Goal: Task Accomplishment & Management: Use online tool/utility

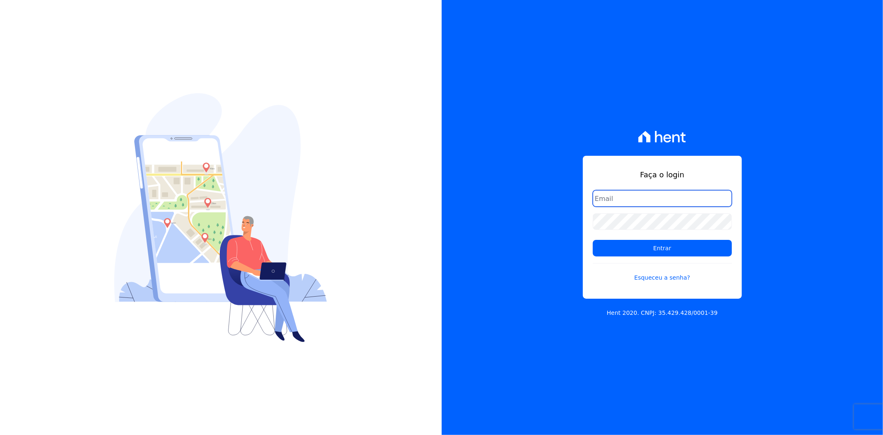
click at [627, 193] on input "email" at bounding box center [662, 198] width 139 height 17
type input "matheaus@celinaguimaraes.com.br"
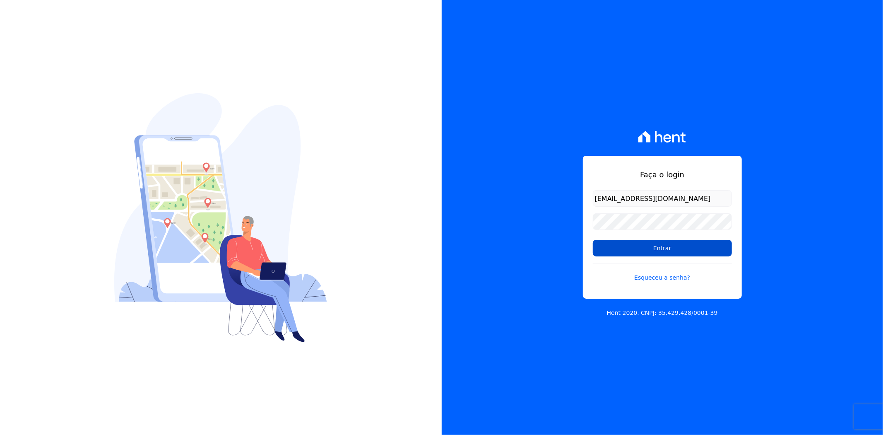
click at [634, 243] on input "Entrar" at bounding box center [662, 248] width 139 height 17
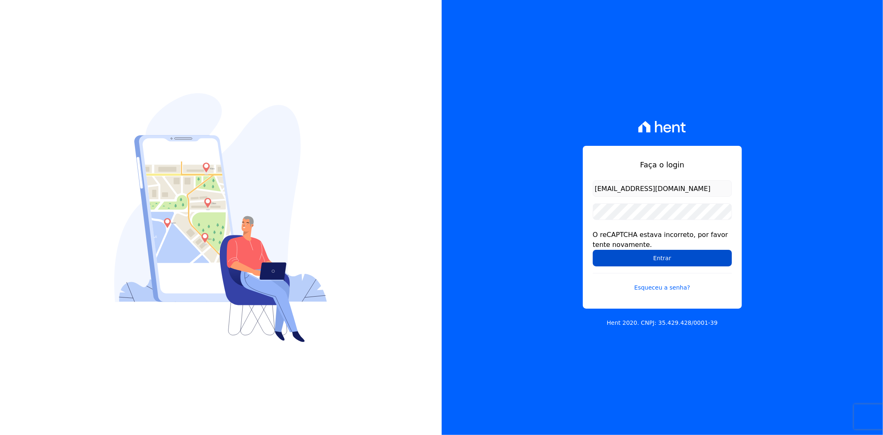
click at [646, 252] on input "Entrar" at bounding box center [662, 258] width 139 height 17
click at [634, 262] on input "Entrar" at bounding box center [662, 258] width 139 height 17
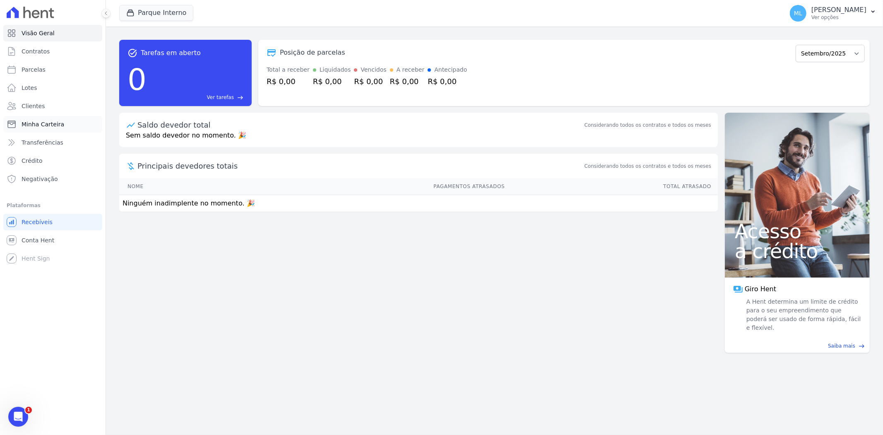
click at [58, 123] on span "Minha Carteira" at bounding box center [43, 124] width 43 height 8
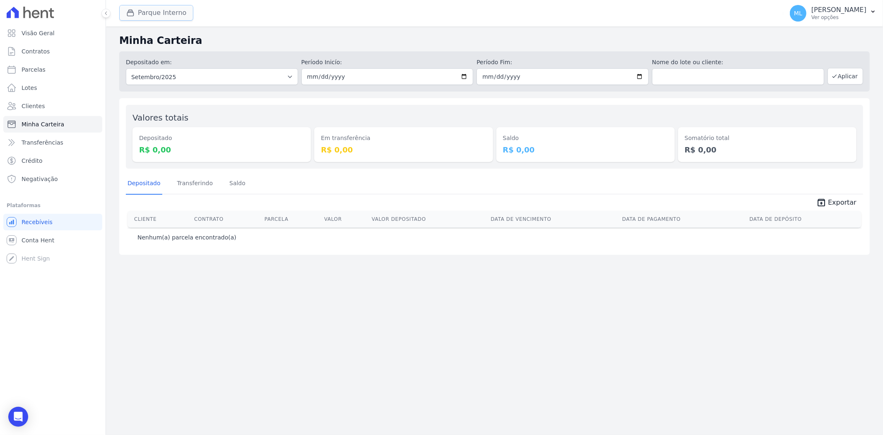
click at [152, 14] on button "Parque Interno" at bounding box center [156, 13] width 74 height 16
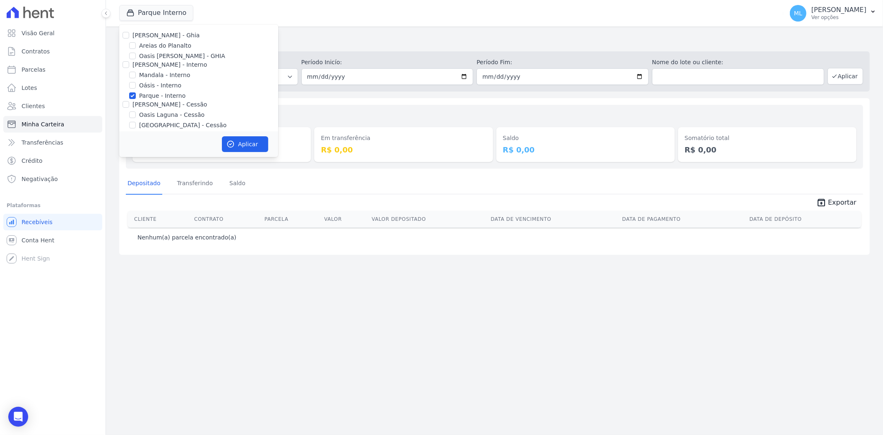
click at [150, 48] on label "Areias do Planalto" at bounding box center [165, 45] width 52 height 9
click at [136, 48] on input "Areias do Planalto" at bounding box center [132, 45] width 7 height 7
checkbox input "true"
click at [146, 97] on label "Parque - Interno" at bounding box center [162, 95] width 46 height 9
click at [136, 97] on input "Parque - Interno" at bounding box center [132, 95] width 7 height 7
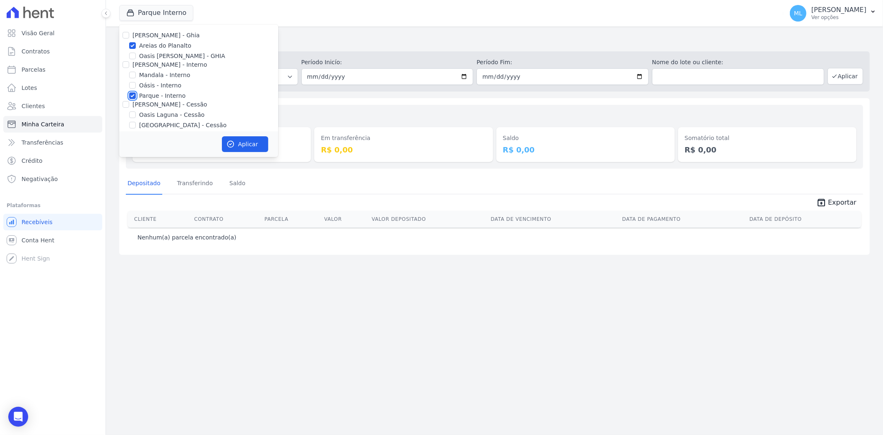
checkbox input "false"
click at [243, 144] on button "Aplicar" at bounding box center [245, 144] width 46 height 16
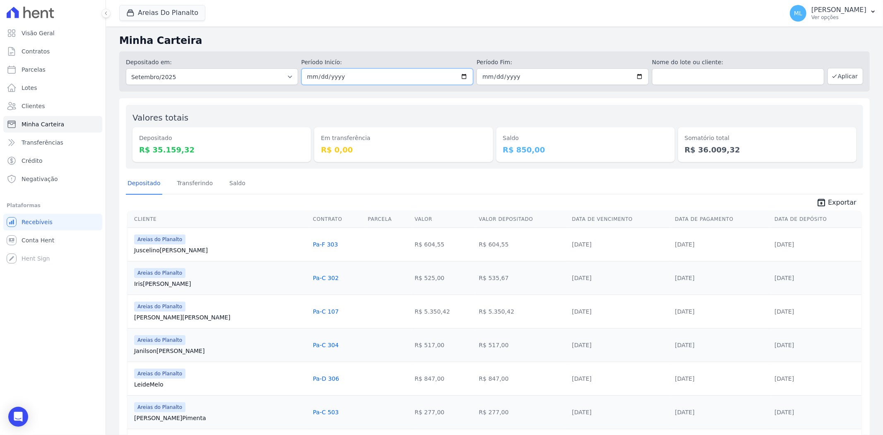
click at [444, 79] on input "2025-09-01" at bounding box center [387, 76] width 172 height 17
click at [460, 76] on input "2025-09-01" at bounding box center [387, 76] width 172 height 17
type input "2025-09-26"
click at [637, 79] on input "2025-09-30" at bounding box center [563, 76] width 172 height 17
type input "2025-09-26"
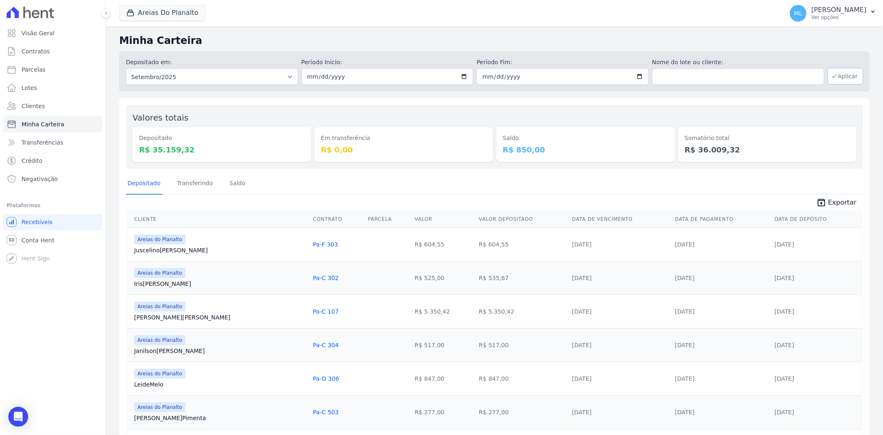
click at [842, 78] on button "Aplicar" at bounding box center [846, 76] width 36 height 17
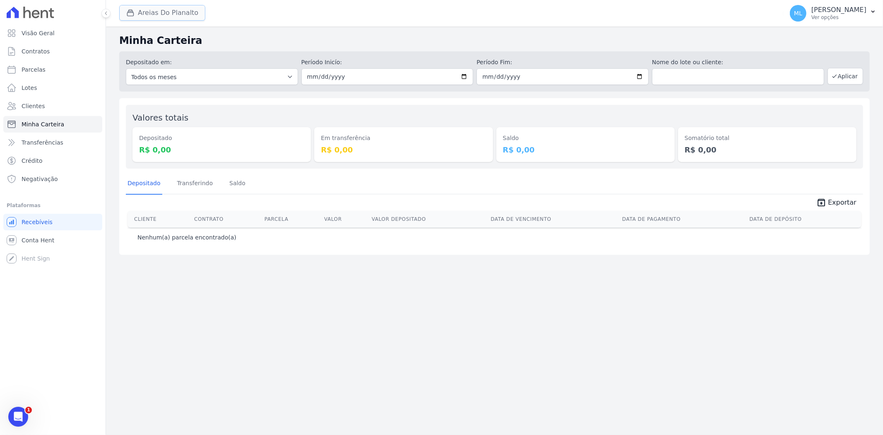
click at [159, 12] on button "Areias Do Planalto" at bounding box center [162, 13] width 86 height 16
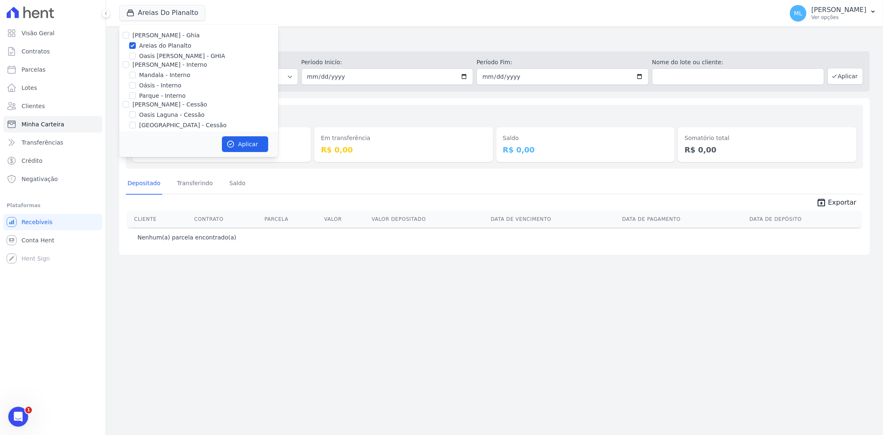
click at [158, 46] on label "Areias do Planalto" at bounding box center [165, 45] width 52 height 9
click at [136, 46] on input "Areias do Planalto" at bounding box center [132, 45] width 7 height 7
checkbox input "false"
click at [156, 97] on label "Parque - Interno" at bounding box center [162, 95] width 46 height 9
click at [136, 97] on input "Parque - Interno" at bounding box center [132, 95] width 7 height 7
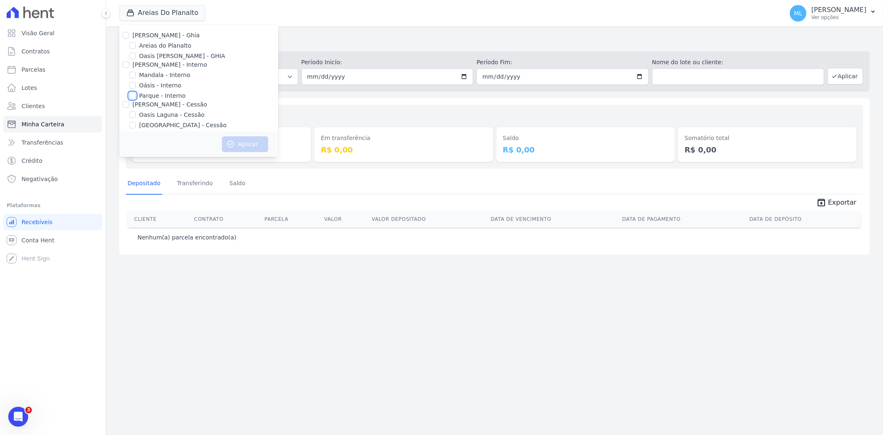
checkbox input "true"
click at [229, 141] on icon "button" at bounding box center [230, 144] width 8 height 8
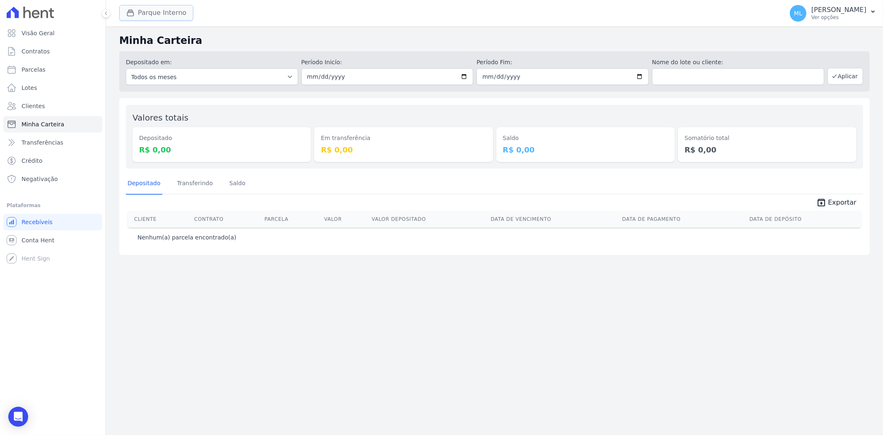
click at [175, 16] on button "Parque Interno" at bounding box center [156, 13] width 74 height 16
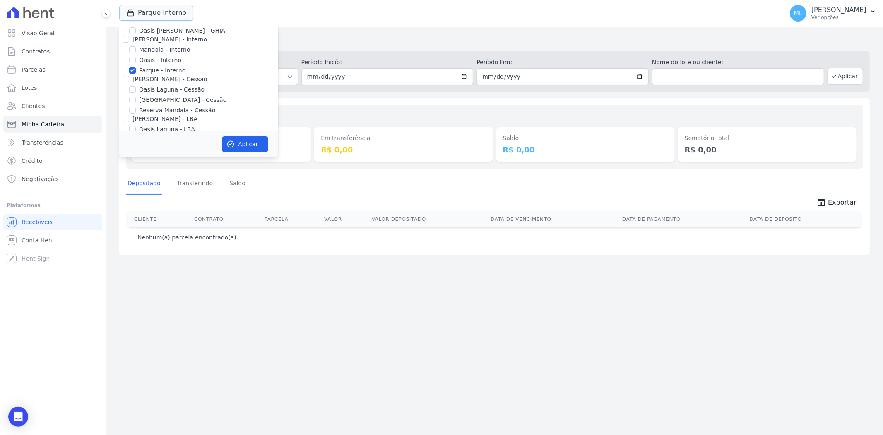
scroll to position [46, 0]
click at [171, 80] on label "Parque do Planalto - Cessão" at bounding box center [182, 79] width 87 height 9
click at [136, 80] on input "Parque do Planalto - Cessão" at bounding box center [132, 79] width 7 height 7
checkbox input "true"
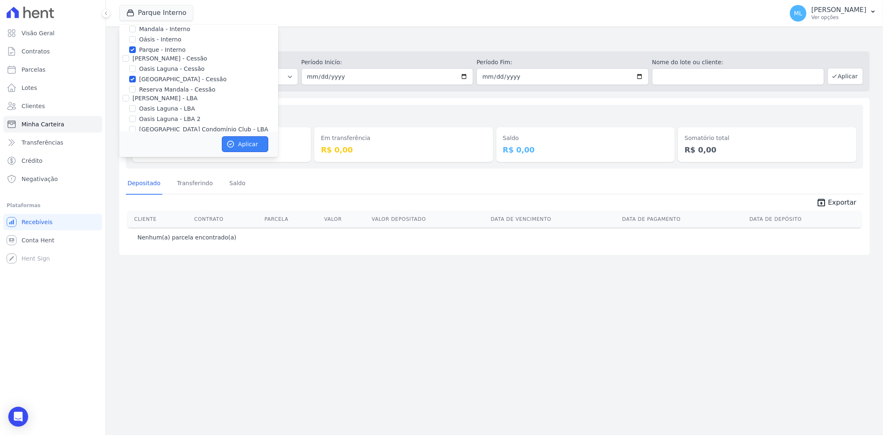
click at [253, 143] on button "Aplicar" at bounding box center [245, 144] width 46 height 16
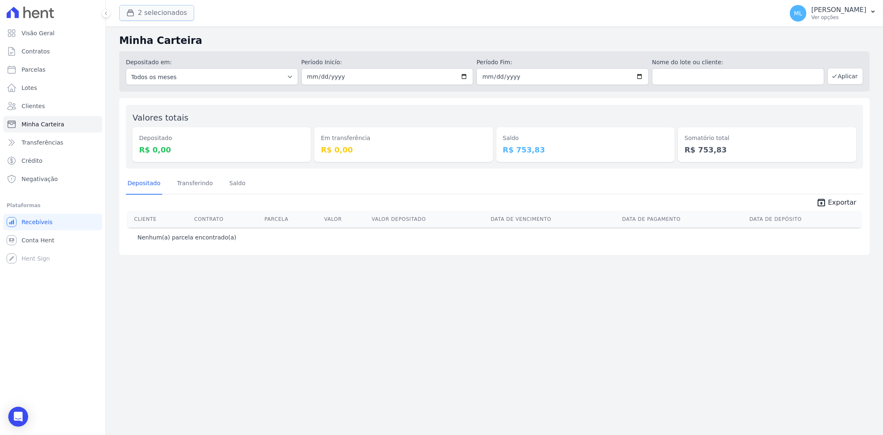
click at [167, 17] on button "2 selecionados" at bounding box center [156, 13] width 75 height 16
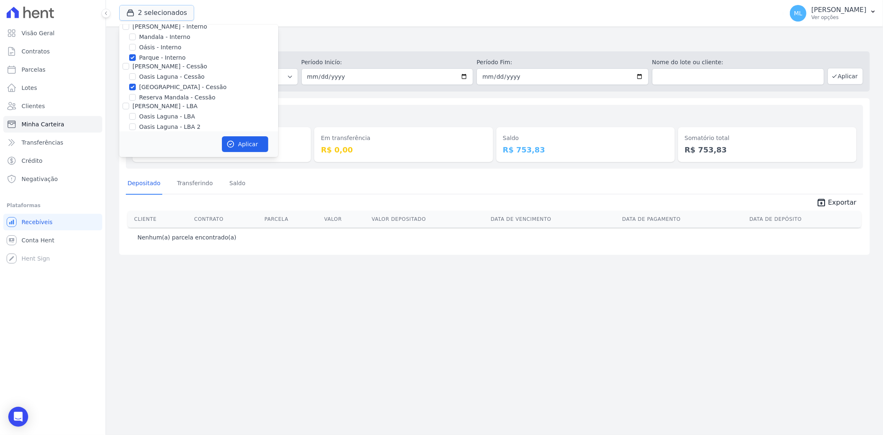
scroll to position [76, 0]
click at [152, 99] on label "Parque do Planalto Condomínio Club - LBA" at bounding box center [203, 99] width 129 height 9
click at [136, 99] on input "Parque do Planalto Condomínio Club - LBA" at bounding box center [132, 99] width 7 height 7
checkbox input "true"
click at [236, 143] on button "Aplicar" at bounding box center [245, 144] width 46 height 16
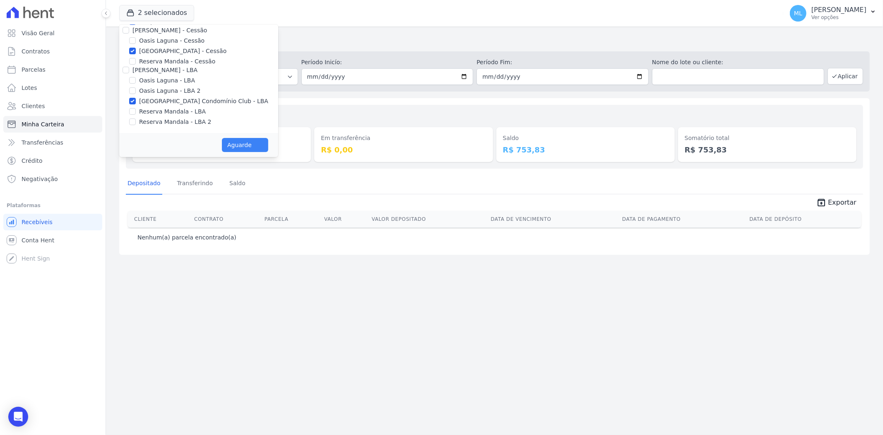
scroll to position [74, 0]
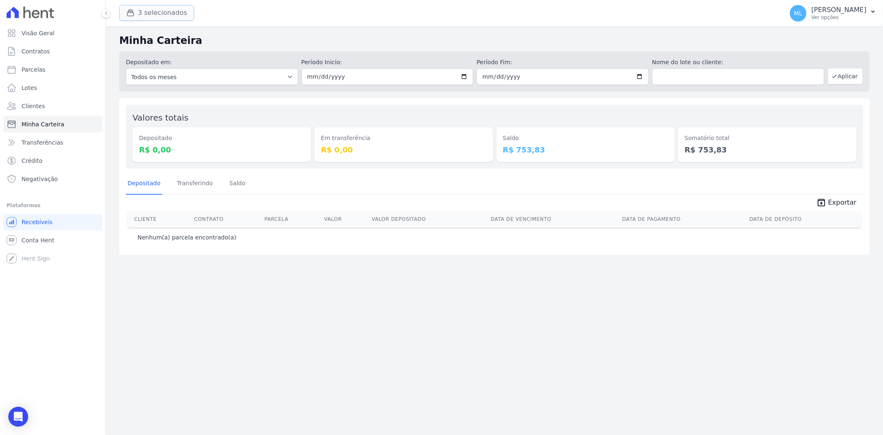
click at [164, 10] on button "3 selecionados" at bounding box center [156, 13] width 75 height 16
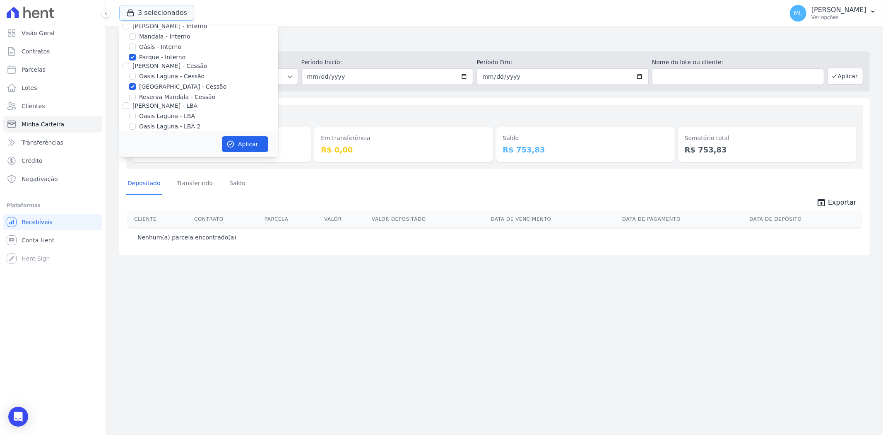
scroll to position [76, 0]
click at [152, 45] on label "Parque do Planalto - Cessão" at bounding box center [182, 49] width 87 height 9
click at [136, 46] on input "Parque do Planalto - Cessão" at bounding box center [132, 49] width 7 height 7
checkbox input "false"
click at [154, 62] on label "Parque - Interno" at bounding box center [162, 66] width 46 height 9
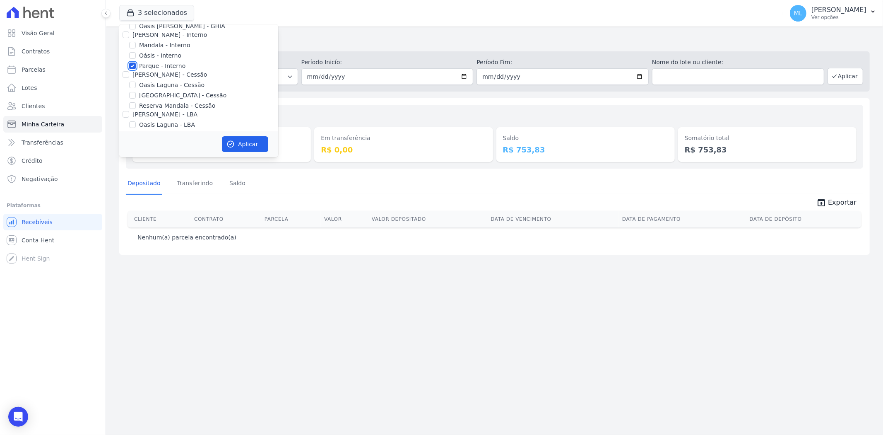
click at [136, 63] on input "Parque - Interno" at bounding box center [132, 66] width 7 height 7
checkbox input "false"
click at [152, 99] on label "Parque do Planalto Condomínio Club - LBA" at bounding box center [203, 99] width 129 height 9
click at [136, 99] on input "Parque do Planalto Condomínio Club - LBA" at bounding box center [132, 99] width 7 height 7
checkbox input "false"
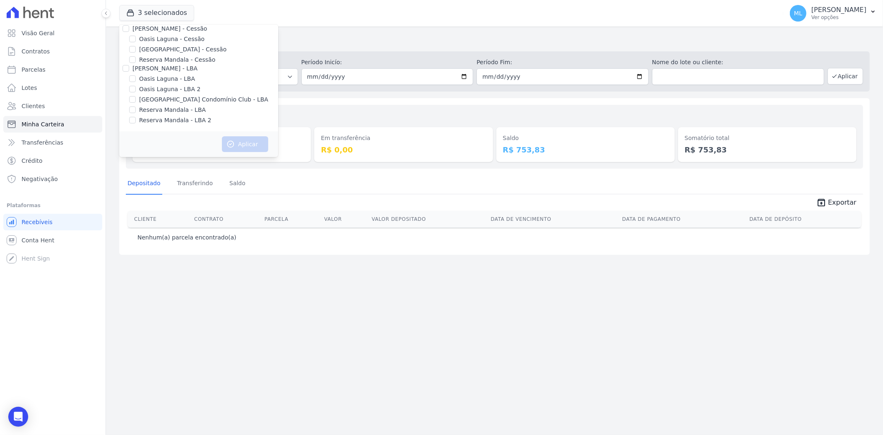
click at [154, 112] on label "Reserva Mandala - LBA" at bounding box center [172, 110] width 67 height 9
click at [136, 112] on input "Reserva Mandala - LBA" at bounding box center [132, 109] width 7 height 7
checkbox input "true"
click at [160, 122] on label "Reserva Mandala - LBA 2" at bounding box center [175, 120] width 72 height 9
click at [136, 122] on input "Reserva Mandala - LBA 2" at bounding box center [132, 120] width 7 height 7
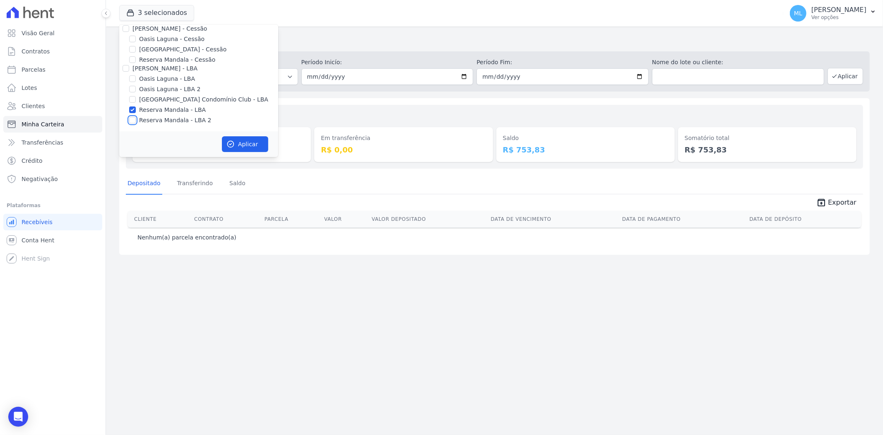
checkbox input "true"
click at [251, 143] on button "Aplicar" at bounding box center [245, 144] width 46 height 16
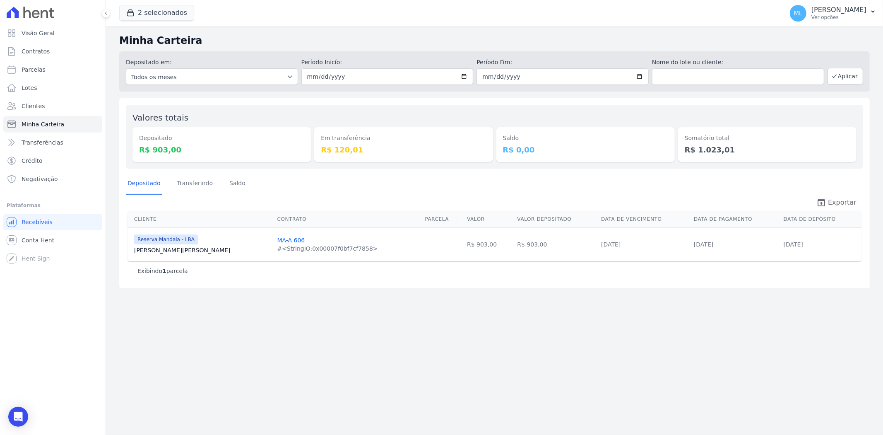
click at [845, 204] on span "Exportar" at bounding box center [842, 202] width 29 height 10
click at [167, 7] on button "2 selecionados" at bounding box center [156, 13] width 75 height 16
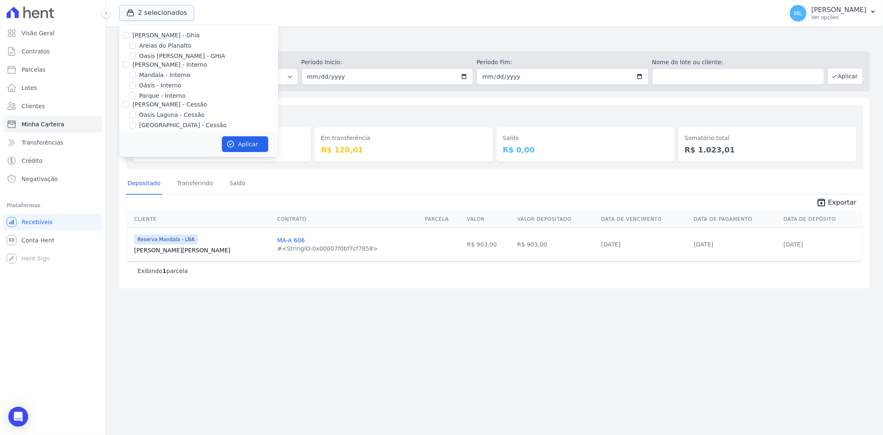
scroll to position [76, 0]
click at [152, 111] on label "Reserva Mandala - LBA" at bounding box center [172, 110] width 67 height 9
click at [136, 111] on input "Reserva Mandala - LBA" at bounding box center [132, 109] width 7 height 7
checkbox input "false"
click at [155, 119] on label "Reserva Mandala - LBA 2" at bounding box center [175, 120] width 72 height 9
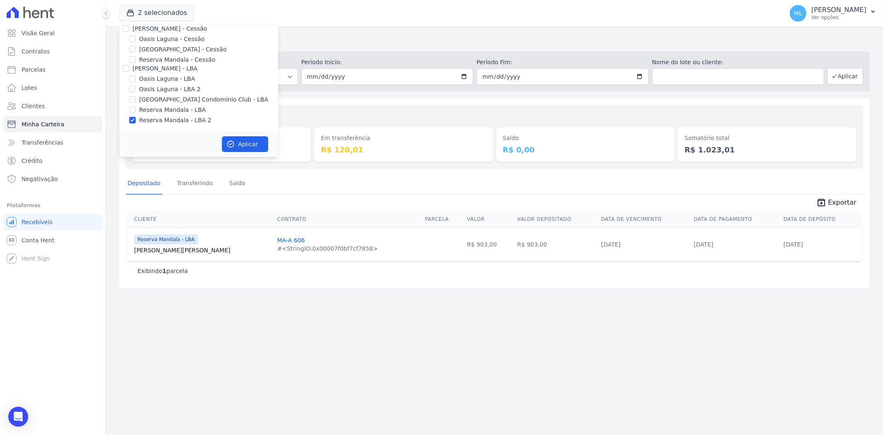
click at [136, 119] on input "Reserva Mandala - LBA 2" at bounding box center [132, 120] width 7 height 7
checkbox input "false"
click at [158, 58] on label "Reserva Mandala - Cessão" at bounding box center [177, 59] width 76 height 9
click at [136, 58] on input "Reserva Mandala - Cessão" at bounding box center [132, 59] width 7 height 7
checkbox input "true"
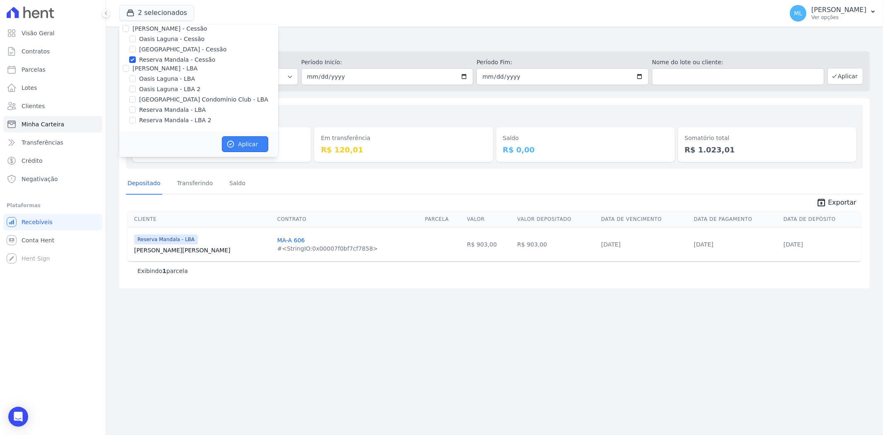
click at [235, 139] on button "Aplicar" at bounding box center [245, 144] width 46 height 16
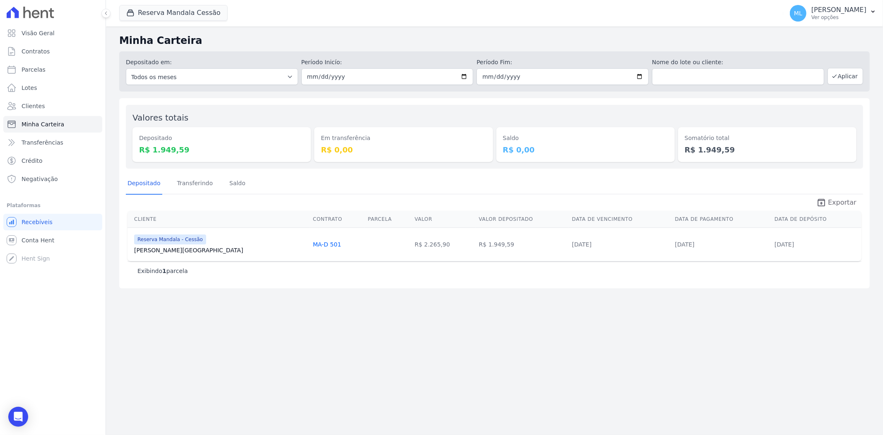
click at [835, 203] on span "Exportar" at bounding box center [842, 202] width 29 height 10
click at [172, 10] on button "Reserva Mandala Cessão" at bounding box center [173, 13] width 108 height 16
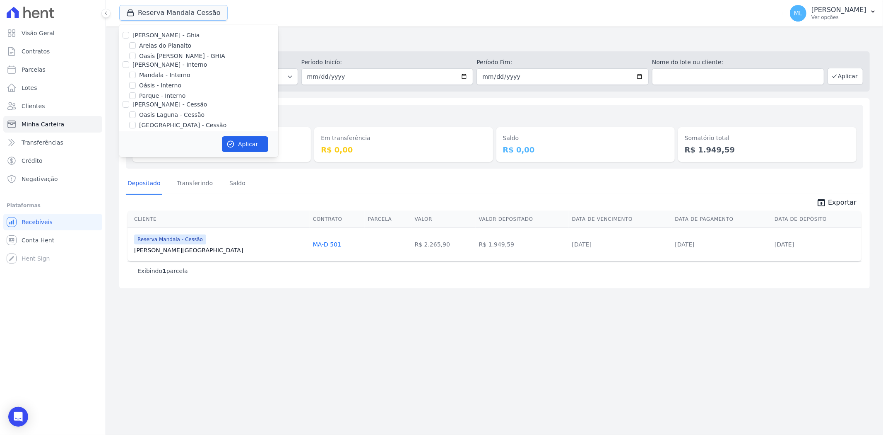
scroll to position [46, 0]
click at [330, 100] on div "Valores totais Depositado R$ 1.949,59 Em transferência R$ 0,00 Saldo R$ 0,00 So…" at bounding box center [494, 193] width 751 height 190
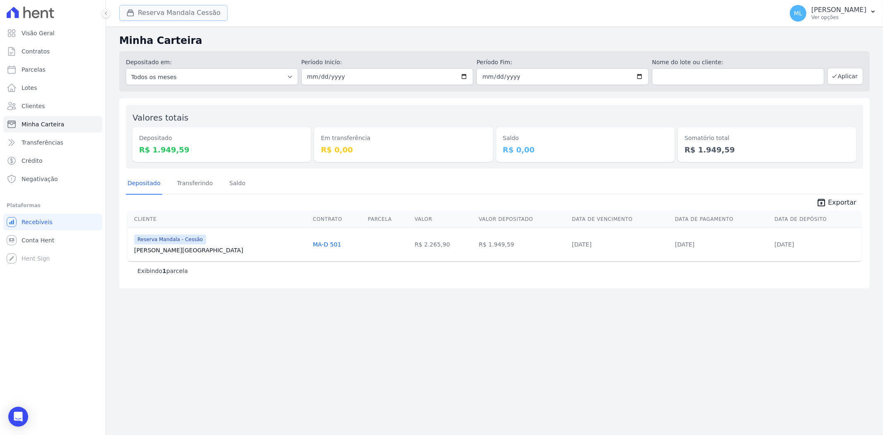
click at [196, 7] on button "Reserva Mandala Cessão" at bounding box center [173, 13] width 108 height 16
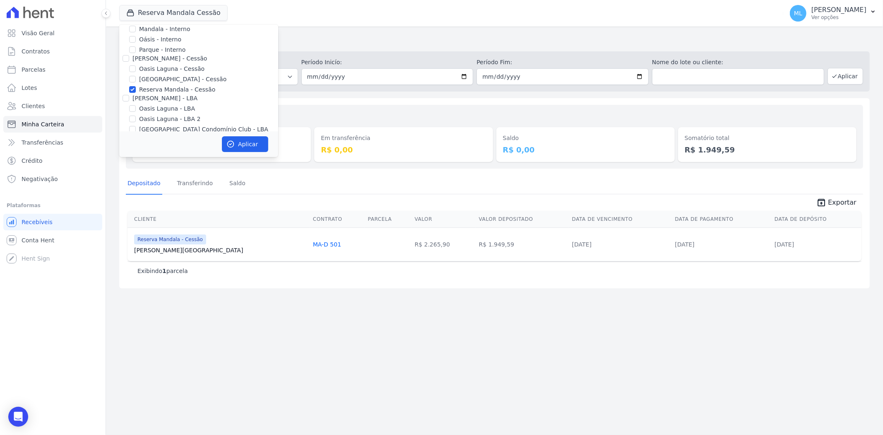
click at [154, 89] on label "Reserva Mandala - Cessão" at bounding box center [177, 89] width 76 height 9
click at [136, 89] on input "Reserva Mandala - Cessão" at bounding box center [132, 89] width 7 height 7
checkbox input "false"
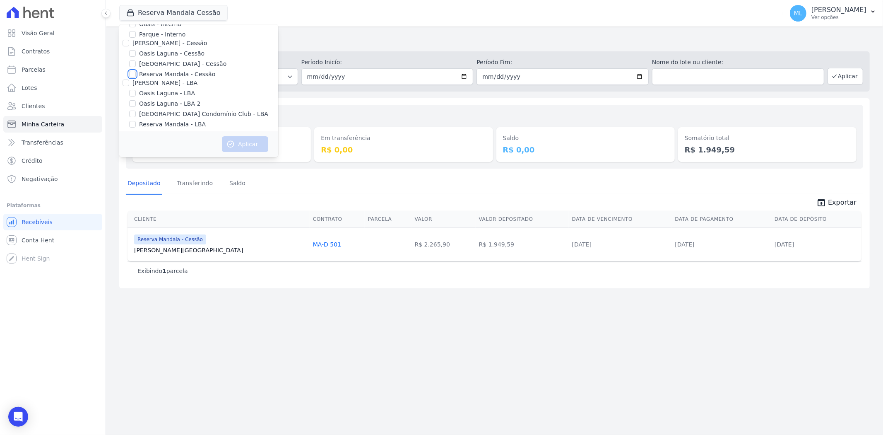
scroll to position [76, 0]
click at [159, 109] on label "Reserva Mandala - LBA" at bounding box center [172, 110] width 67 height 9
click at [136, 109] on input "Reserva Mandala - LBA" at bounding box center [132, 109] width 7 height 7
checkbox input "true"
click at [163, 117] on label "Reserva Mandala - LBA 2" at bounding box center [175, 120] width 72 height 9
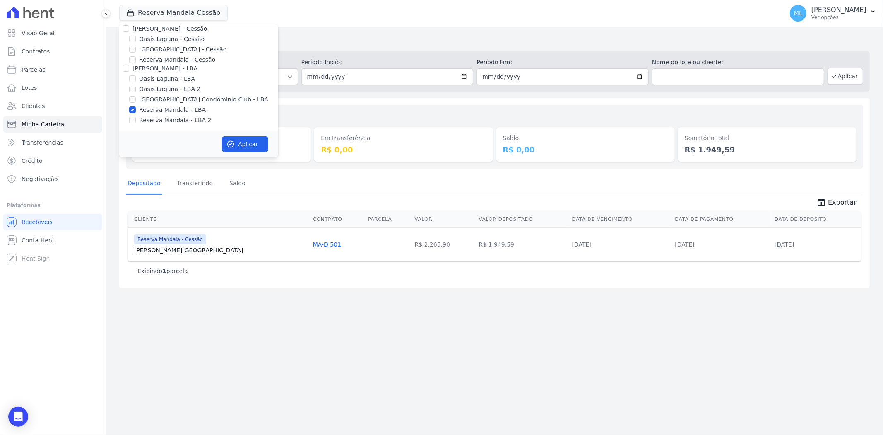
click at [136, 117] on input "Reserva Mandala - LBA 2" at bounding box center [132, 120] width 7 height 7
checkbox input "true"
click at [237, 137] on button "Aplicar" at bounding box center [245, 144] width 46 height 16
